Goal: Information Seeking & Learning: Find specific fact

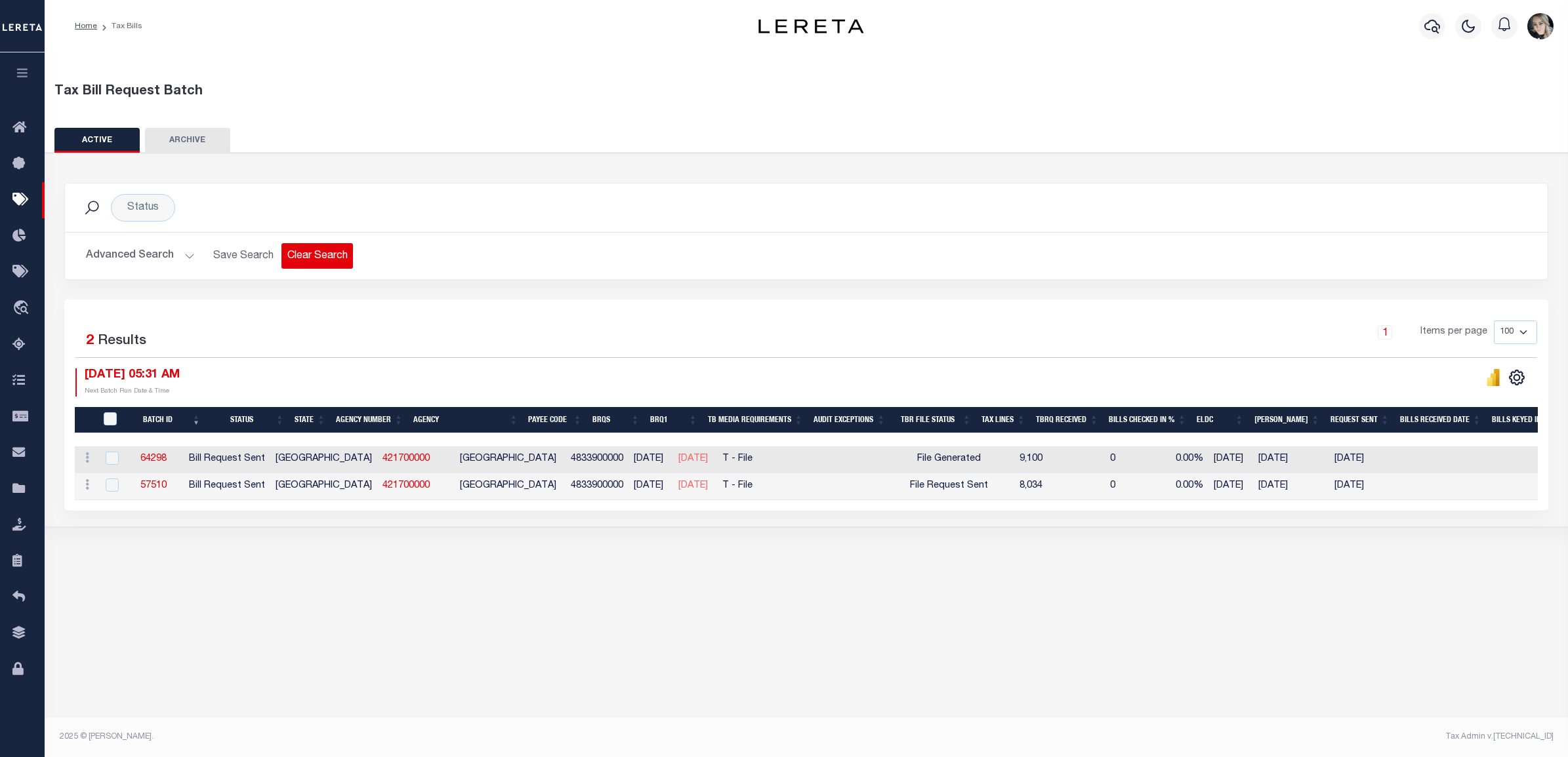
click at [329, 263] on button "Clear Search" at bounding box center [317, 256] width 72 height 26
select select
click at [185, 261] on button "Advanced Search" at bounding box center [140, 256] width 109 height 26
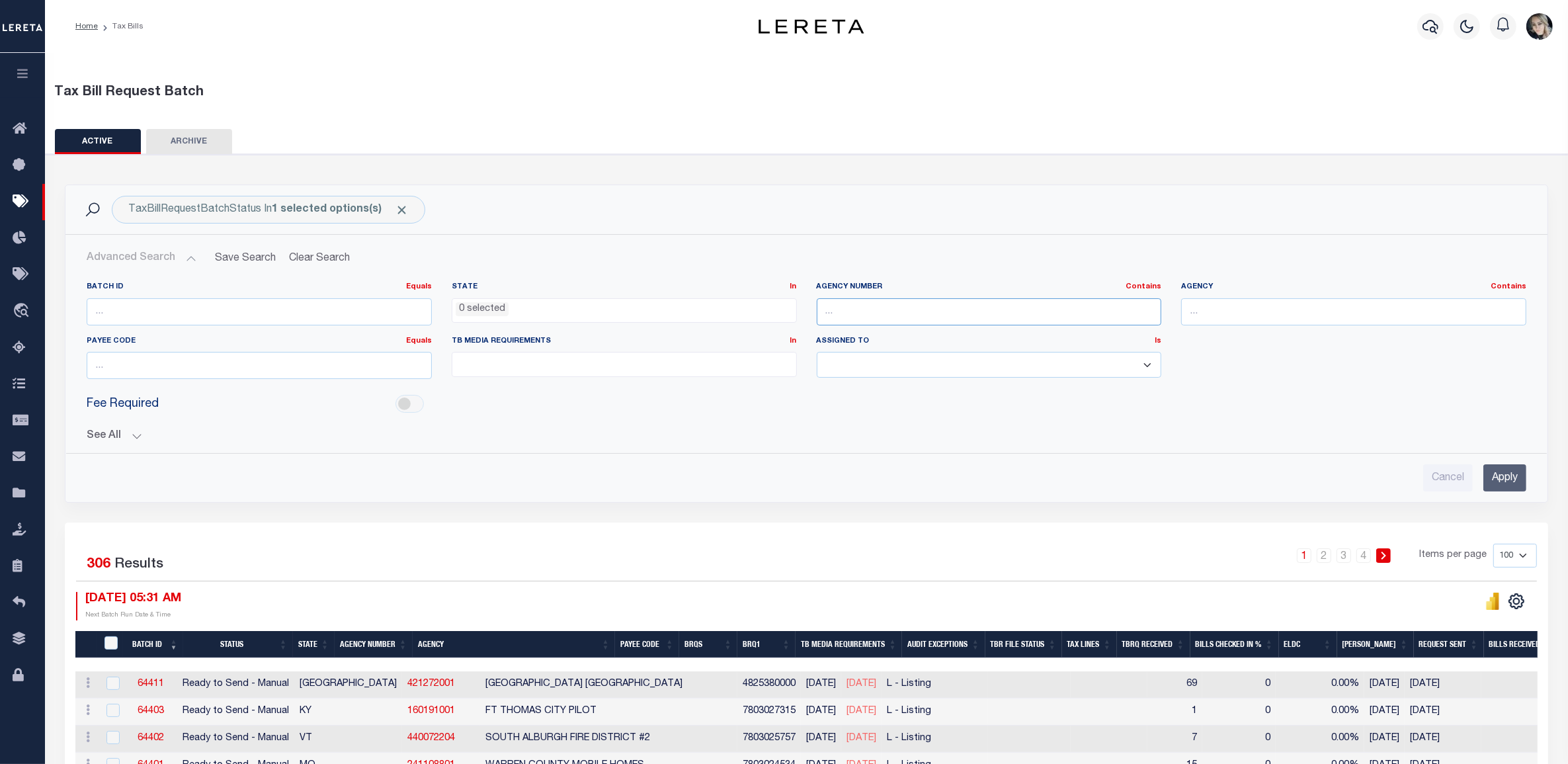
click at [923, 316] on input "text" at bounding box center [989, 312] width 345 height 27
type input "010200000"
click at [1494, 471] on input "Apply" at bounding box center [1504, 478] width 43 height 27
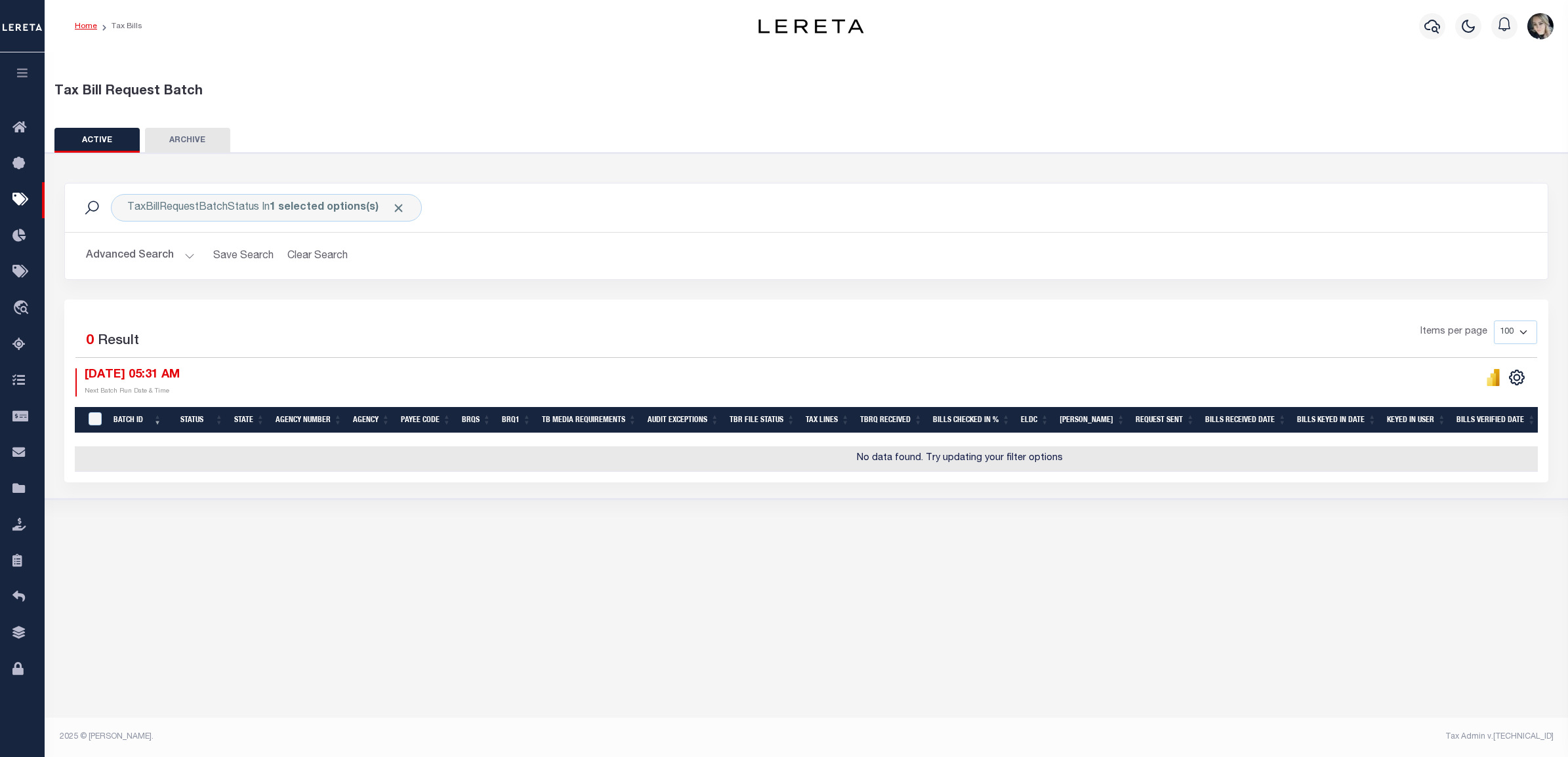
click at [77, 24] on link "Home" at bounding box center [85, 26] width 22 height 8
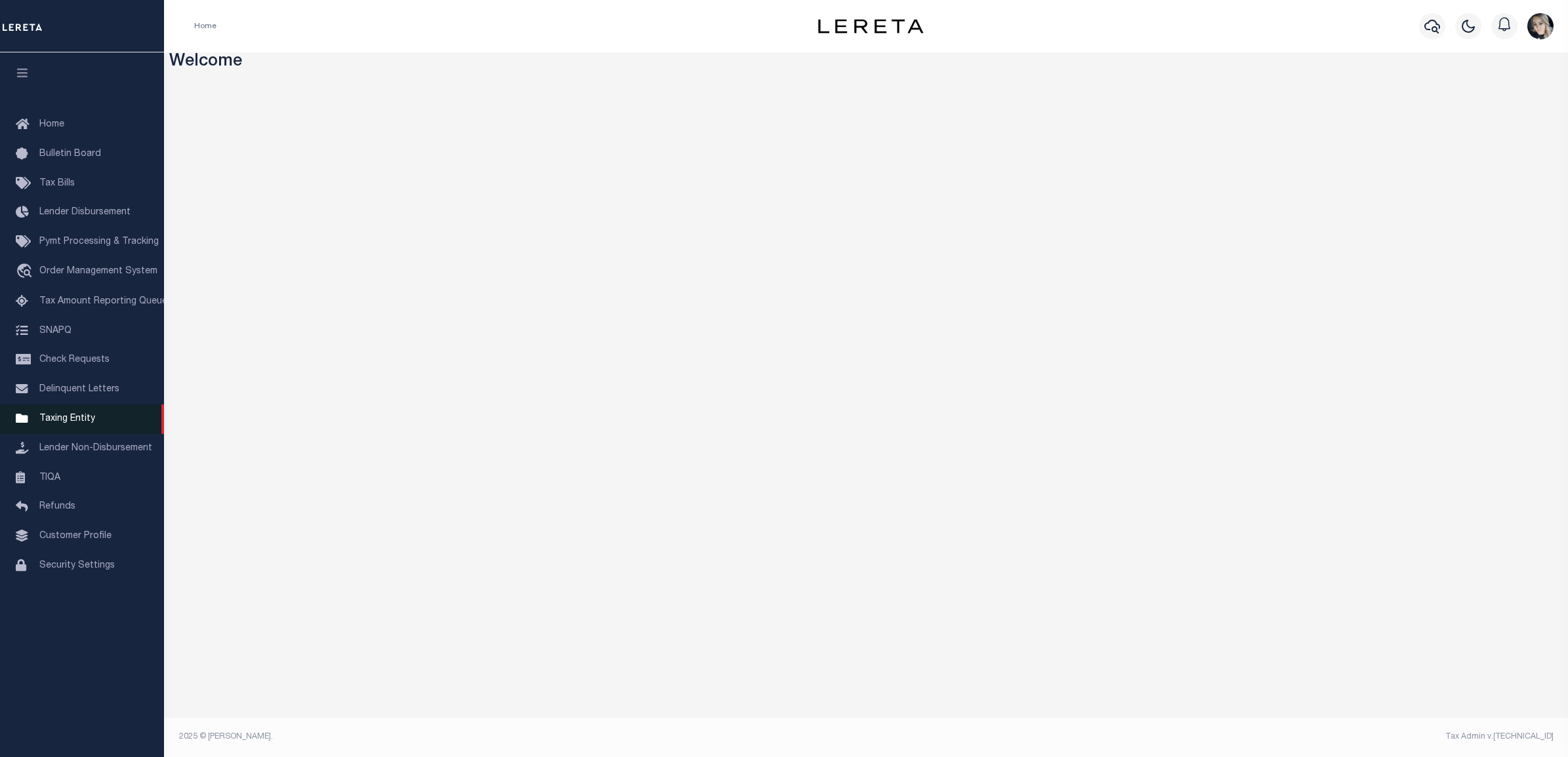
click at [58, 423] on span "Taxing Entity" at bounding box center [67, 418] width 56 height 9
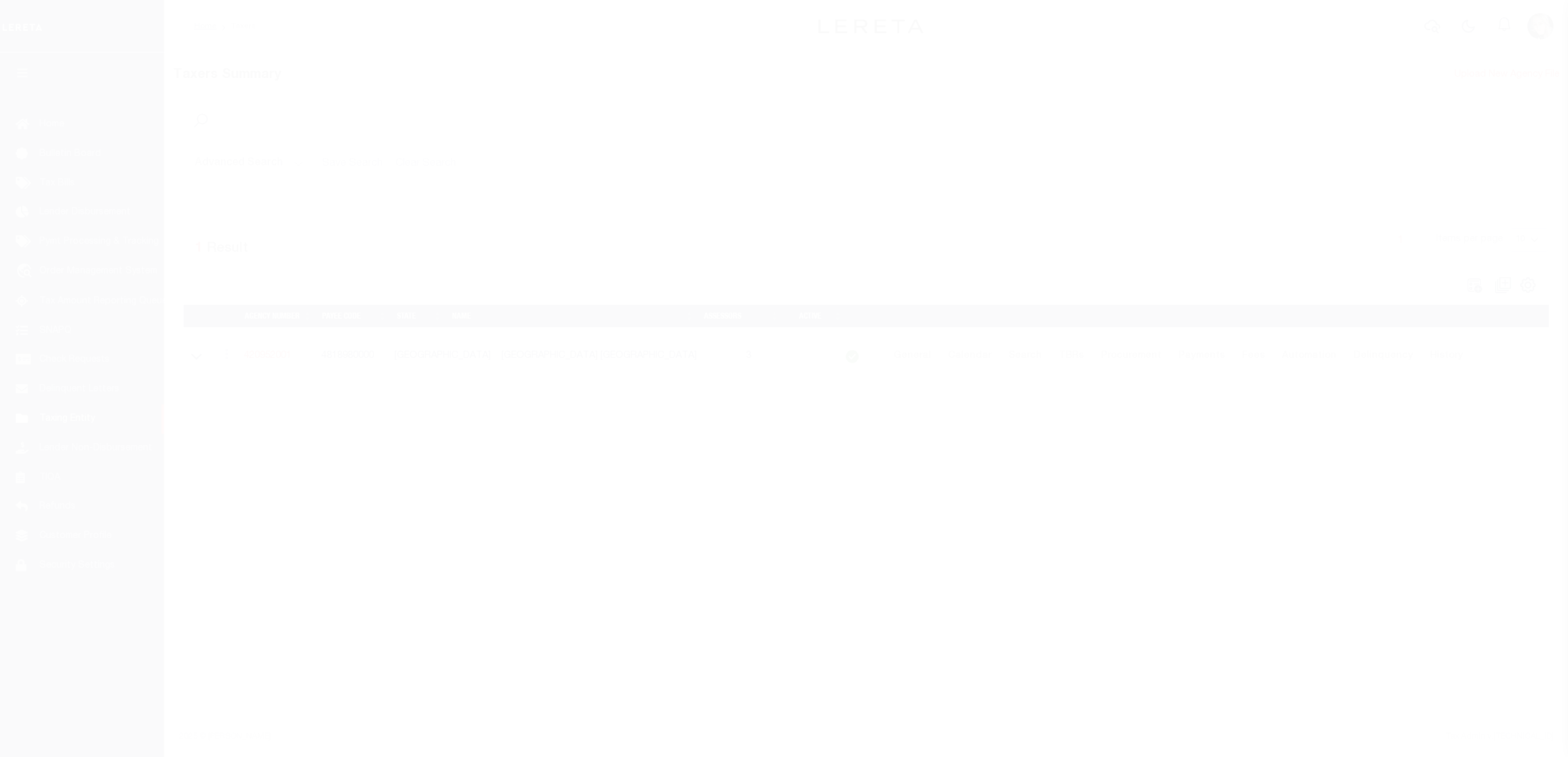
select select
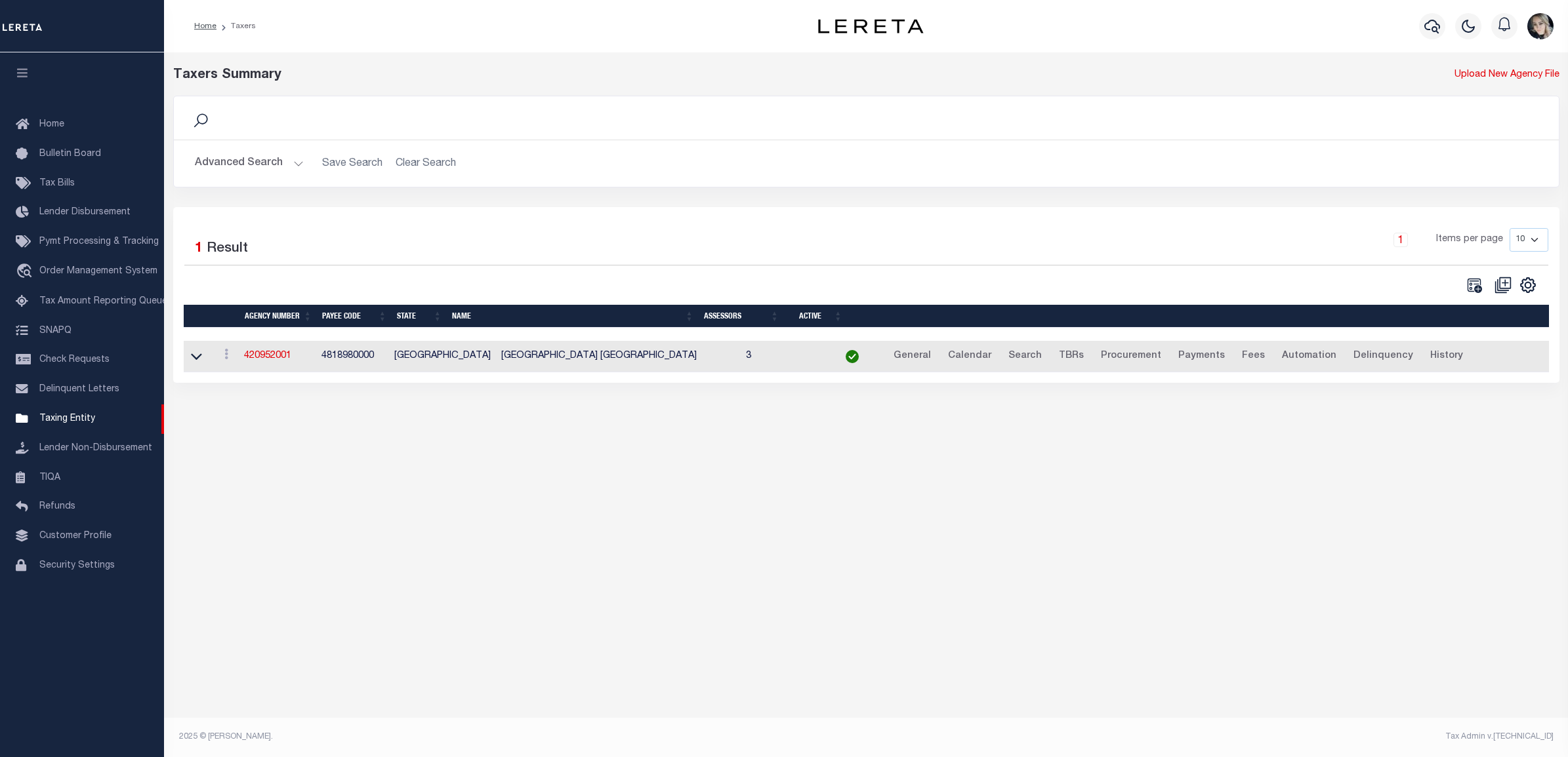
click at [263, 163] on button "Advanced Search" at bounding box center [249, 164] width 109 height 26
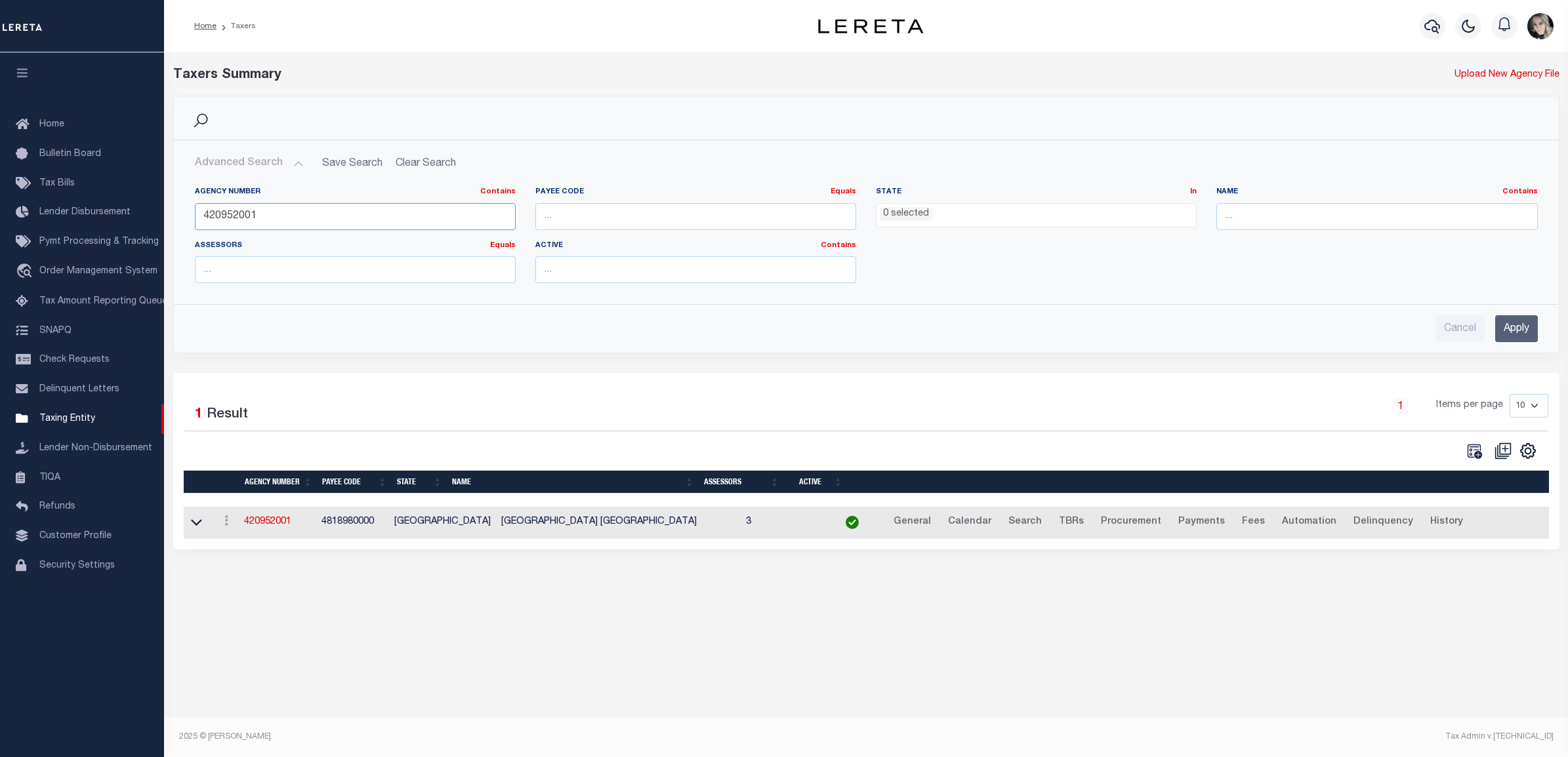
click at [233, 221] on input "420952001" at bounding box center [355, 217] width 321 height 27
type input "010110000"
click at [1499, 335] on input "Apply" at bounding box center [1516, 329] width 42 height 27
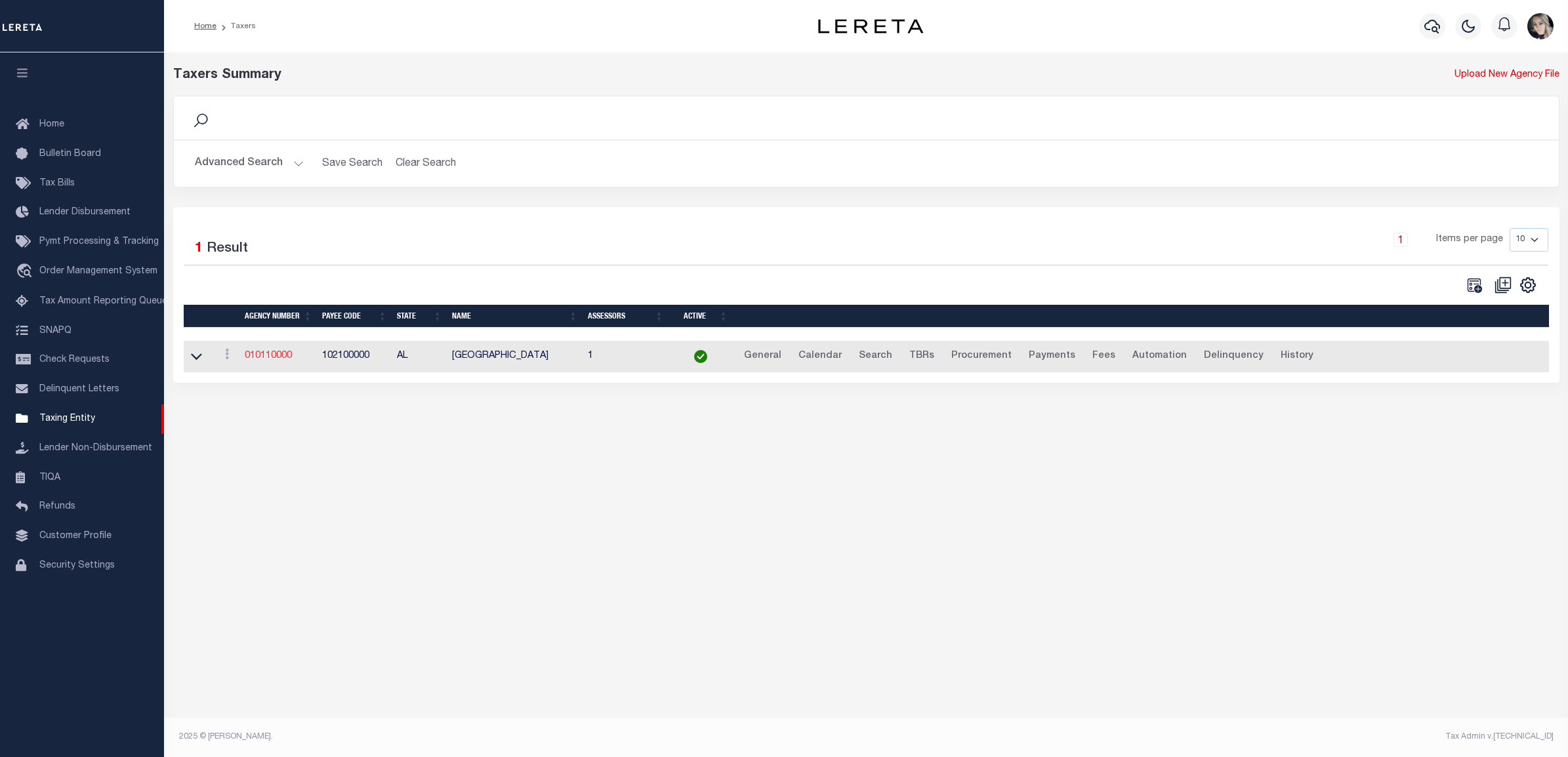
click at [287, 360] on link "010110000" at bounding box center [268, 356] width 47 height 9
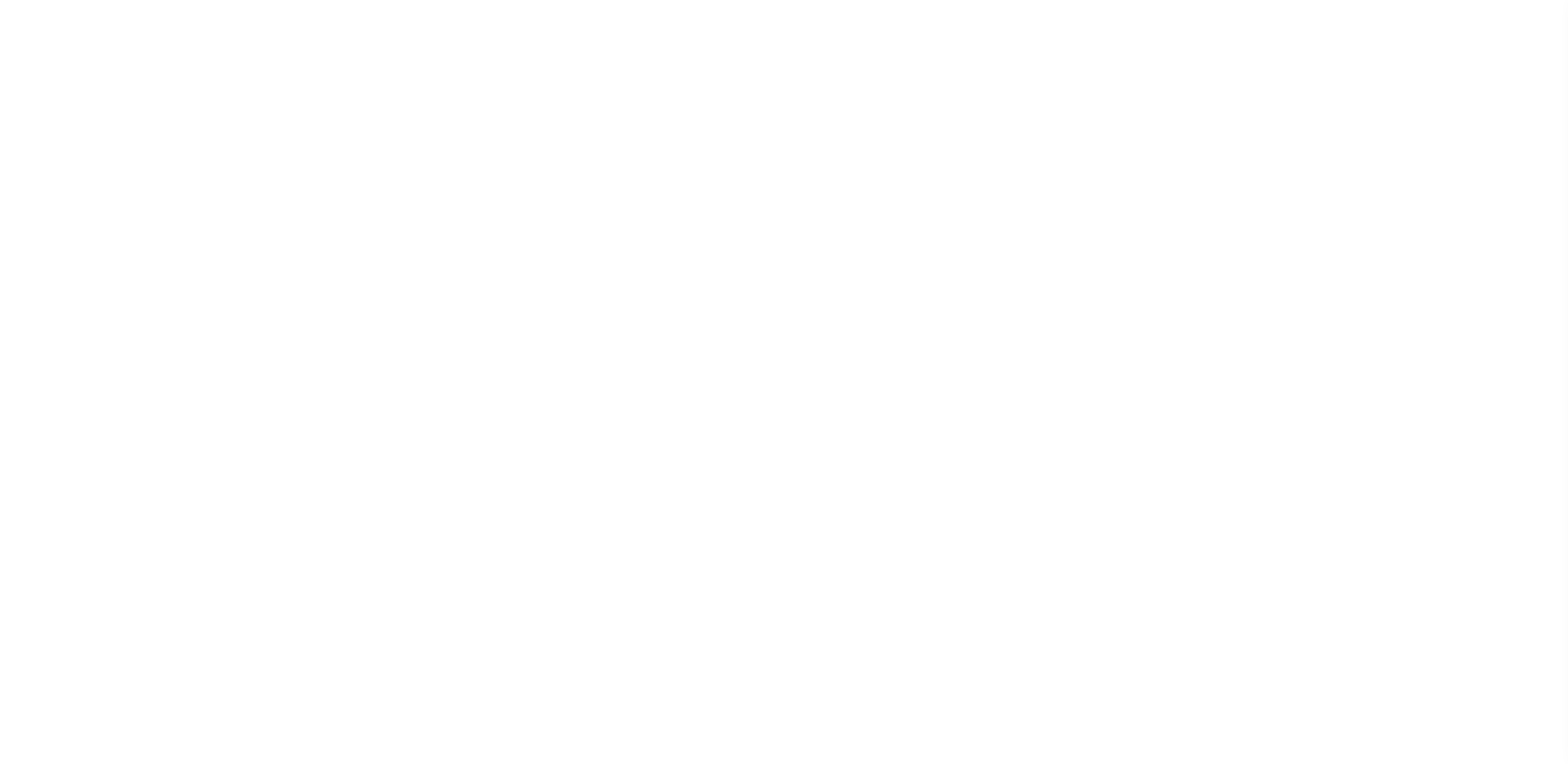
select select
checkbox input "false"
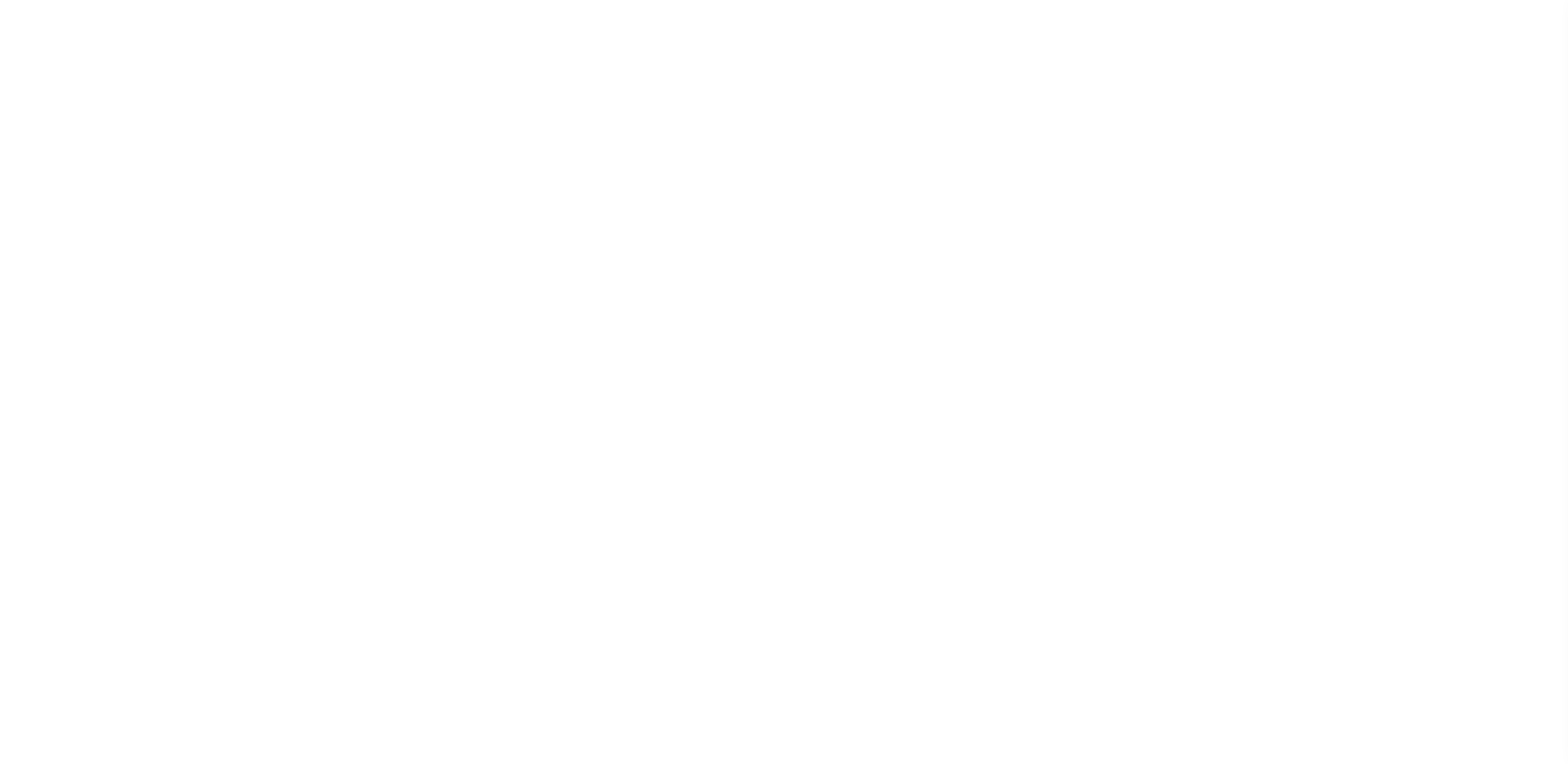
checkbox input "false"
type input "102100000"
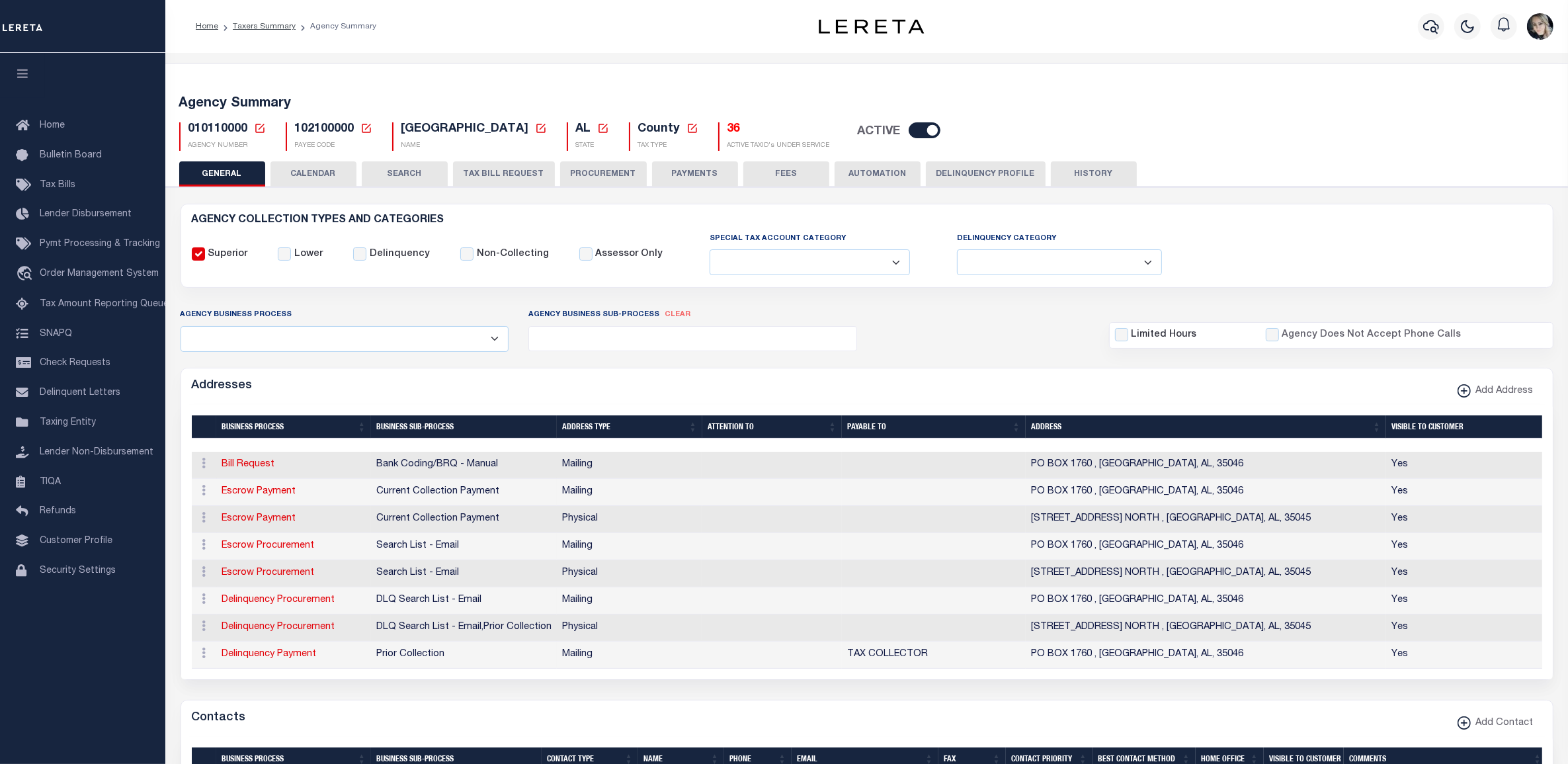
click at [728, 129] on h5 "36" at bounding box center [779, 129] width 103 height 14
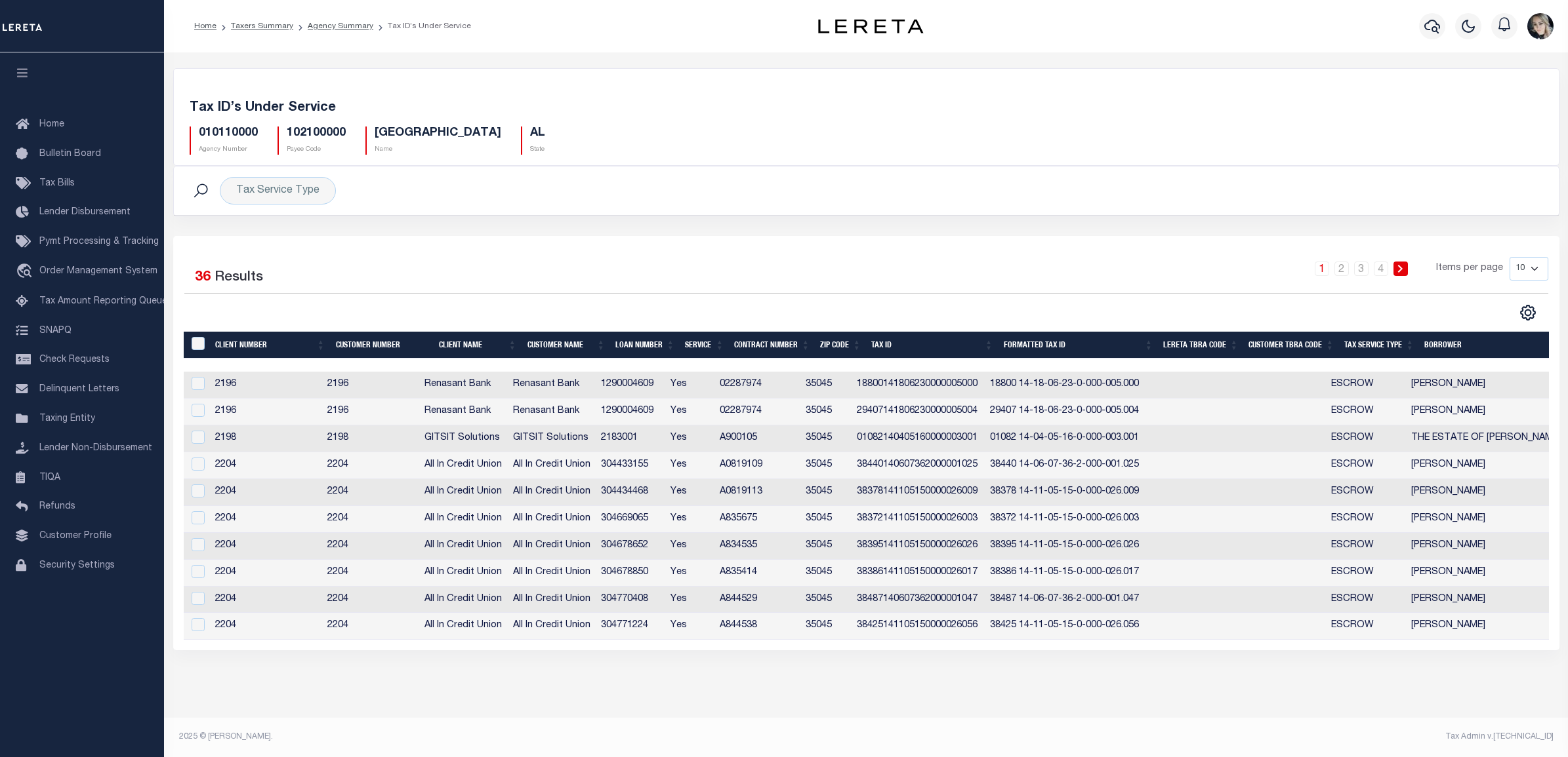
click at [1527, 267] on select "10 25 50 100" at bounding box center [1529, 269] width 39 height 24
select select "50"
click at [1509, 258] on select "10 25 50 100" at bounding box center [1529, 269] width 39 height 24
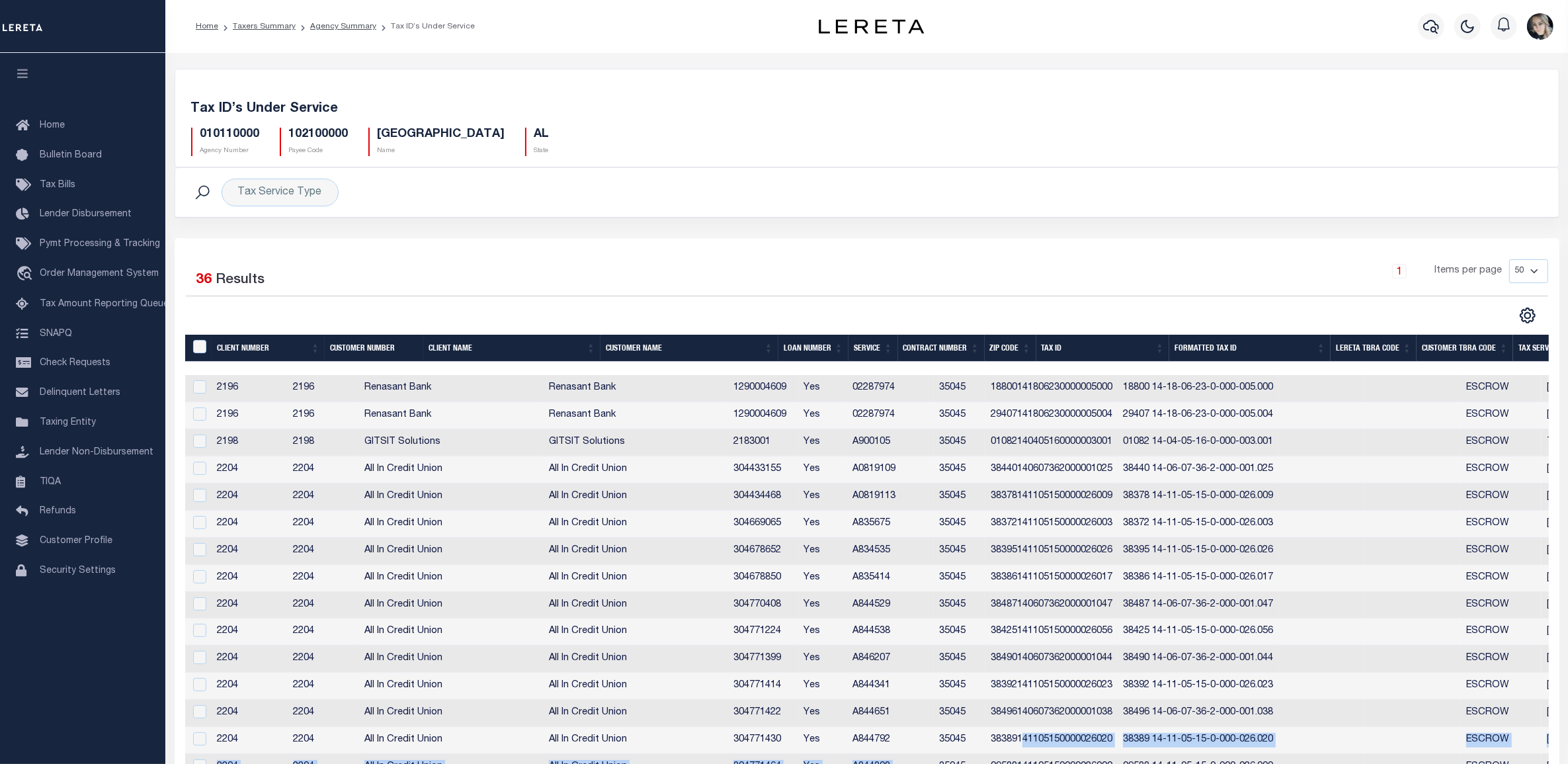
drag, startPoint x: 987, startPoint y: 760, endPoint x: 1074, endPoint y: 755, distance: 87.1
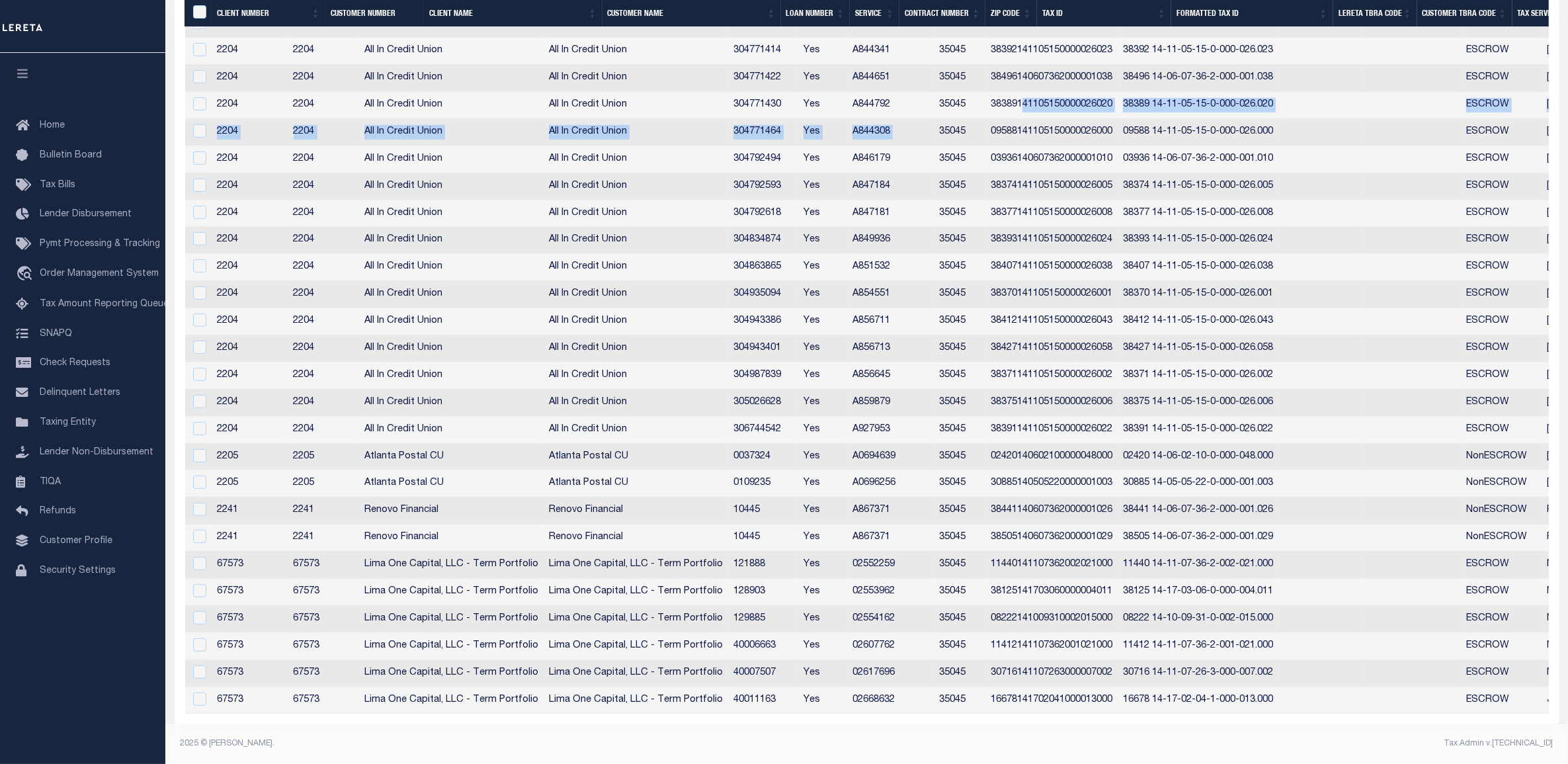
scroll to position [638, 0]
click at [1531, 8] on th "Tax Service Type" at bounding box center [1553, 14] width 81 height 27
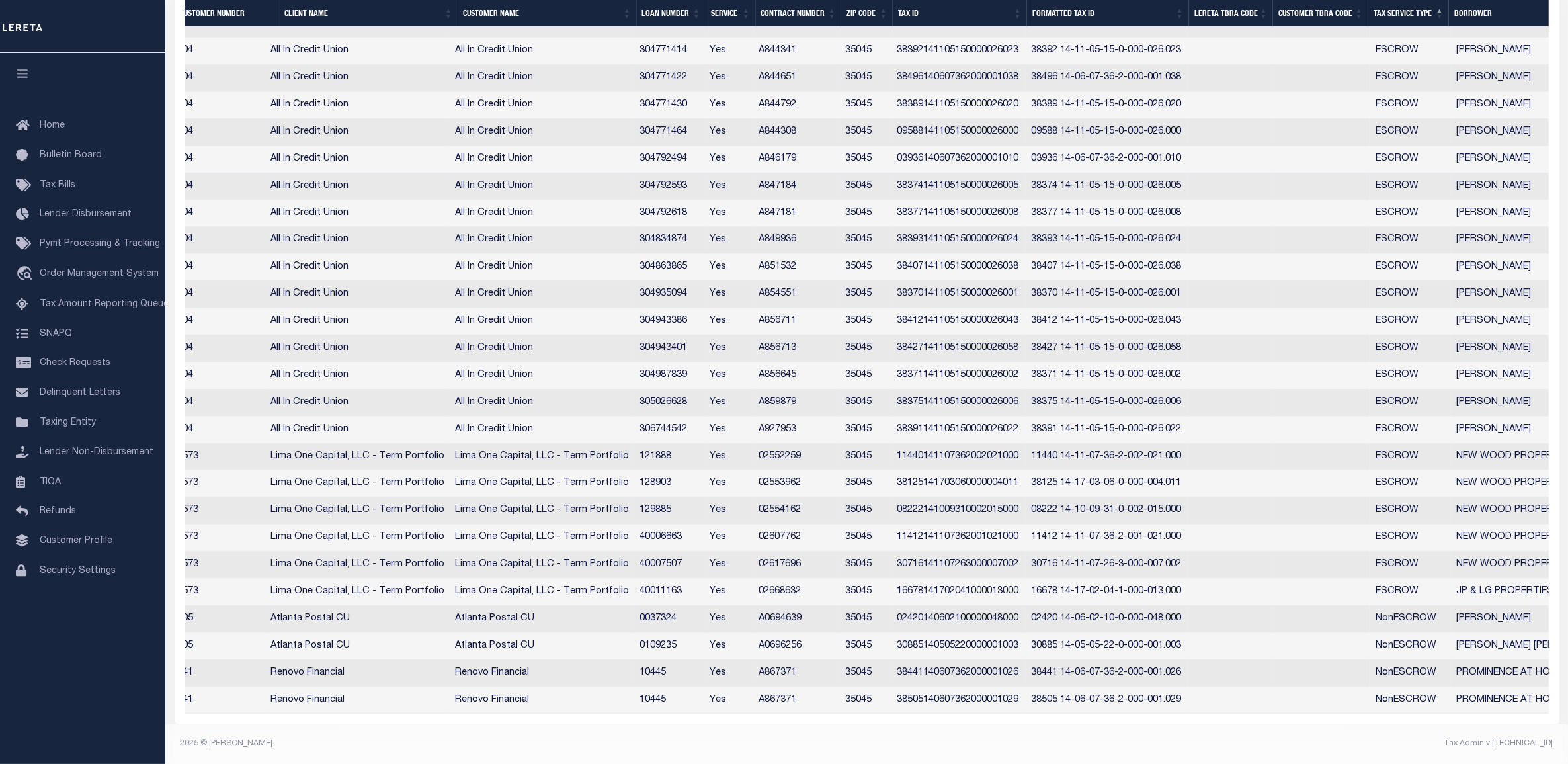
scroll to position [0, 0]
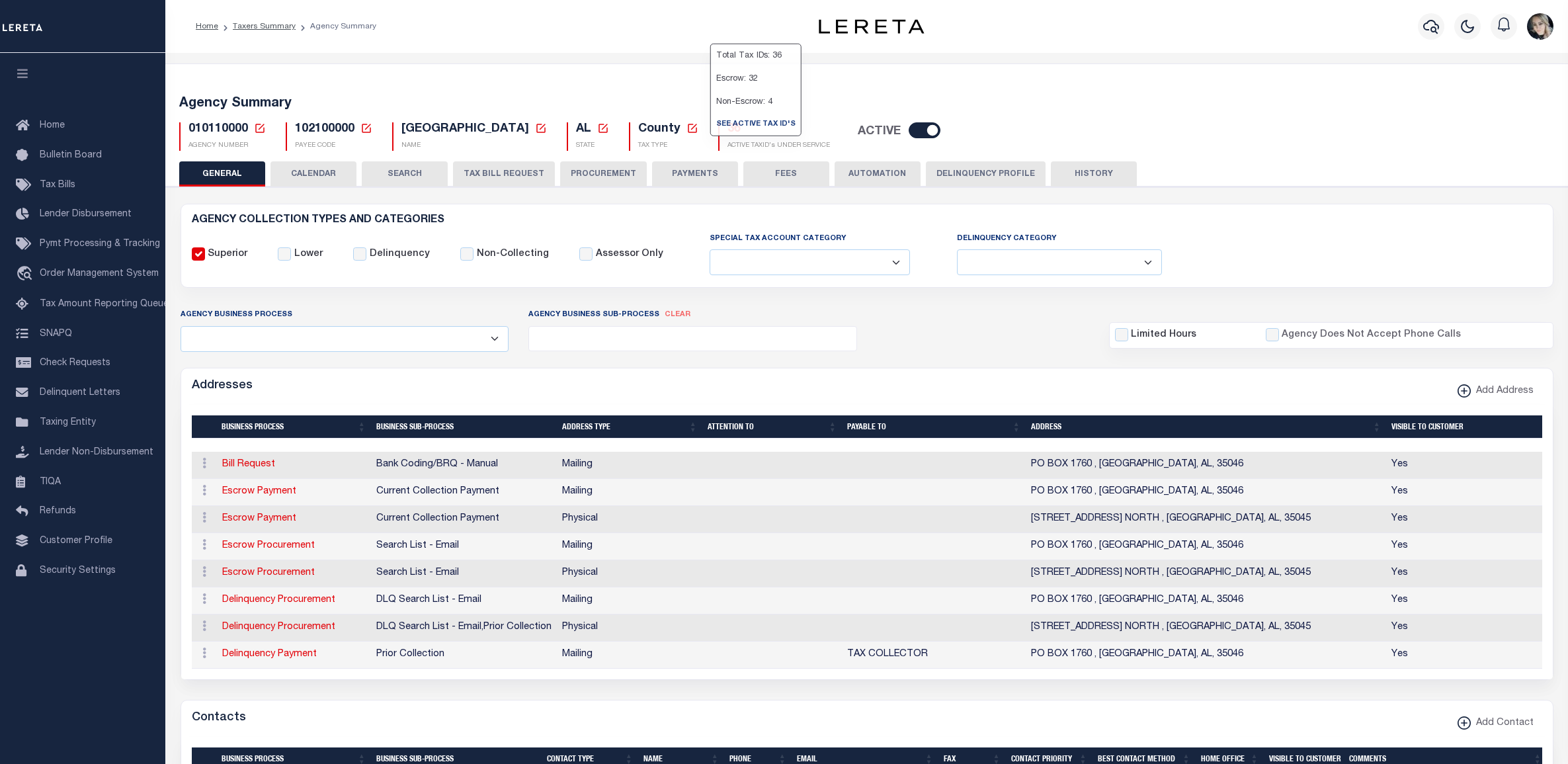
select select
